Goal: Use online tool/utility: Utilize a website feature to perform a specific function

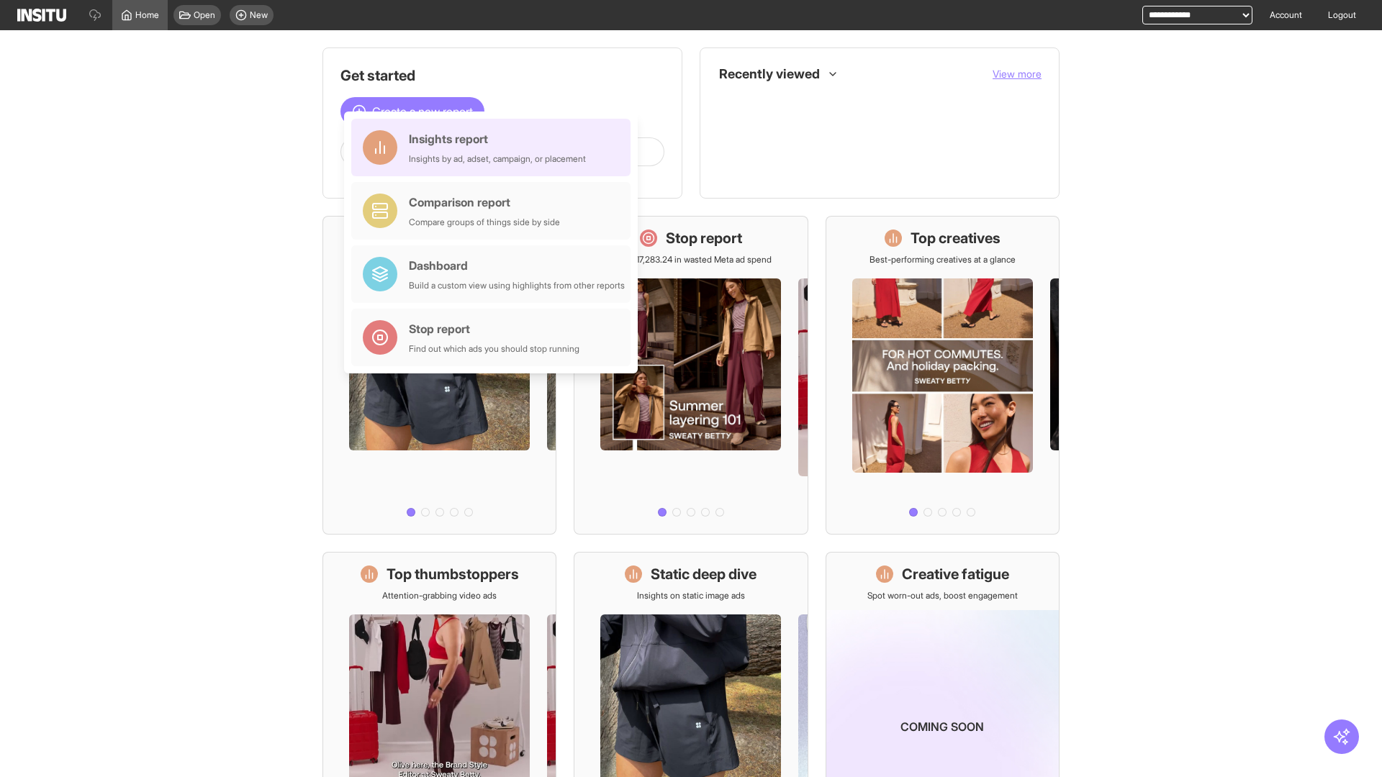
click at [494, 148] on div "Insights report Insights by ad, adset, campaign, or placement" at bounding box center [497, 147] width 177 height 35
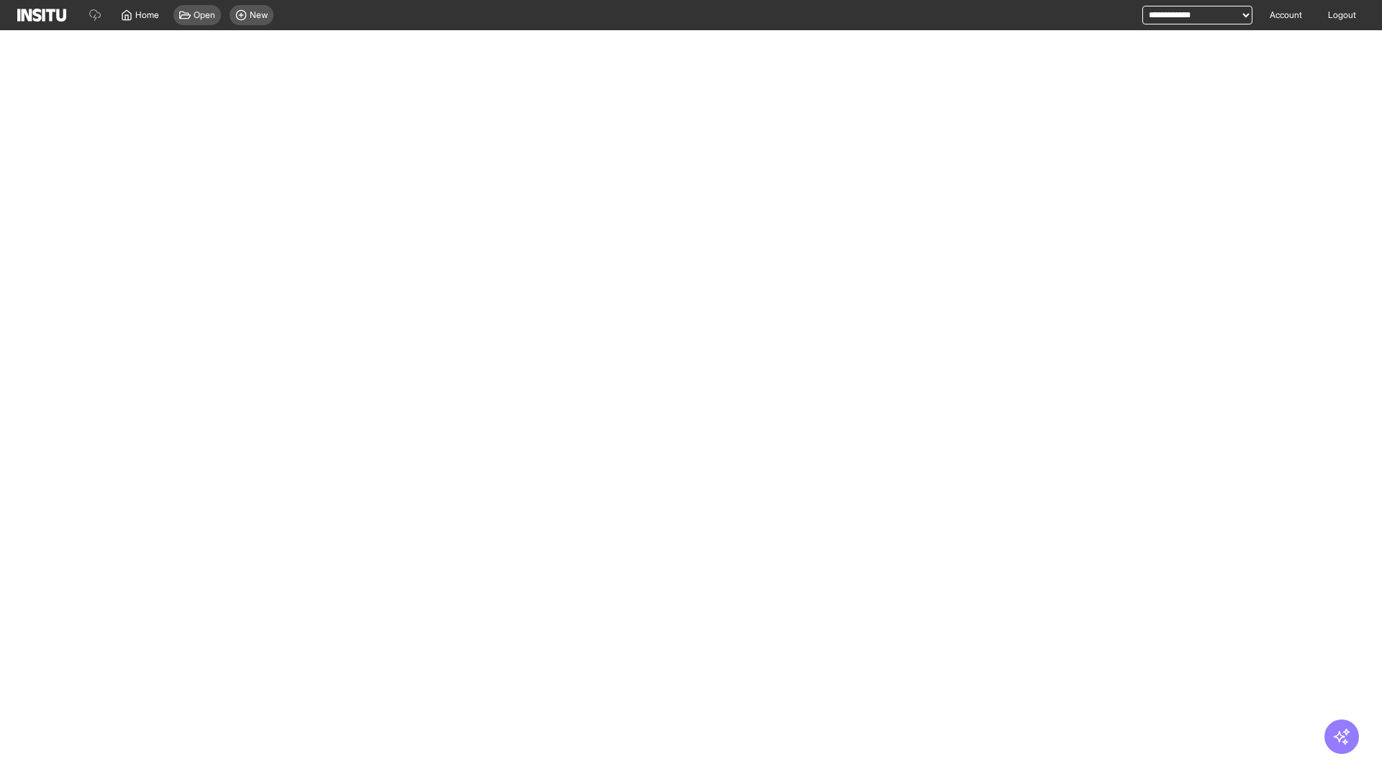
select select "**"
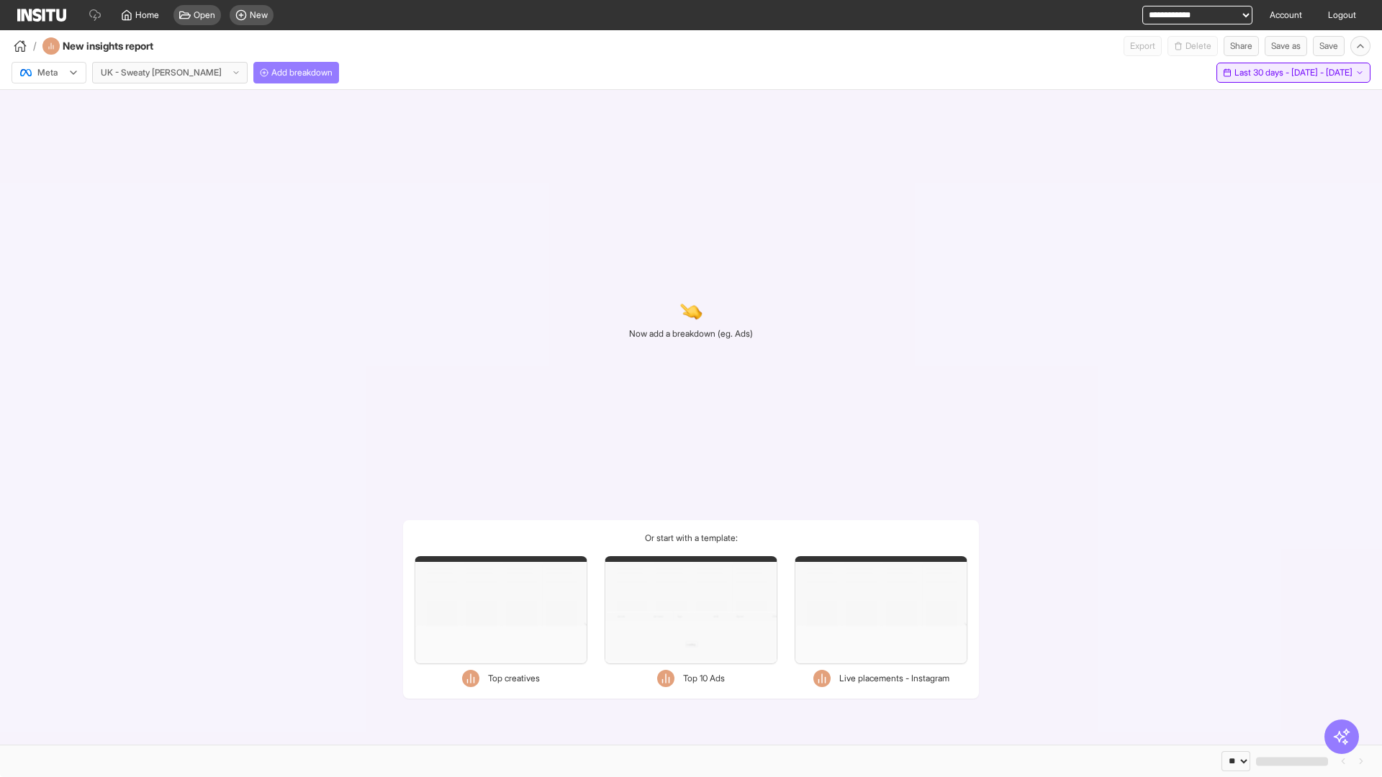
click at [1261, 73] on span "Last 30 days - Wed 16 Jul - Thu 14 Aug, 2025" at bounding box center [1293, 73] width 118 height 12
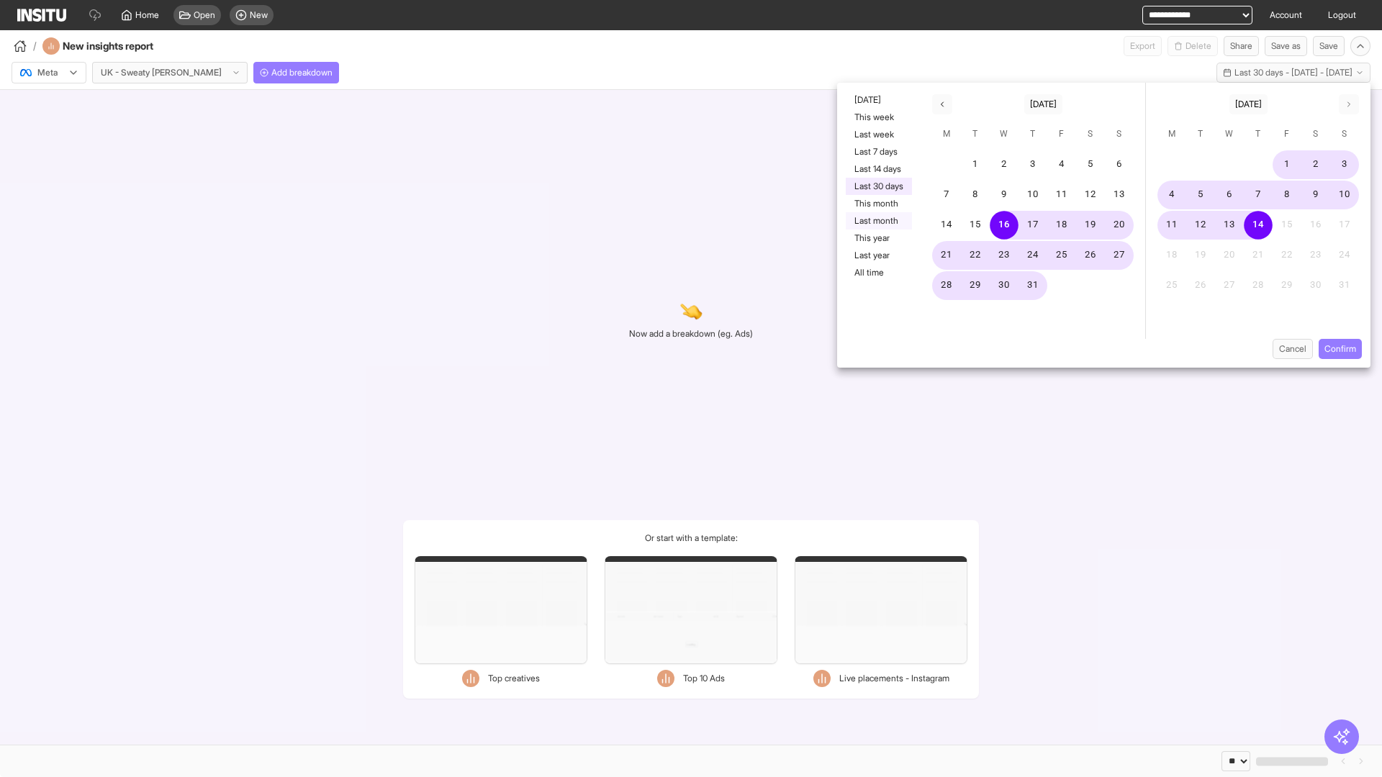
click at [877, 221] on button "Last month" at bounding box center [879, 220] width 66 height 17
